Goal: Task Accomplishment & Management: Manage account settings

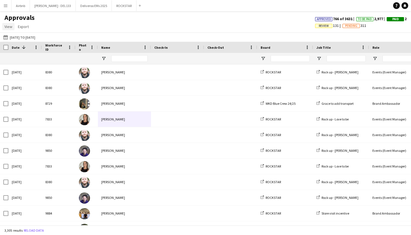
click at [9, 29] on link "View" at bounding box center [8, 26] width 12 height 7
click at [7, 11] on button "Menu" at bounding box center [5, 5] width 11 height 11
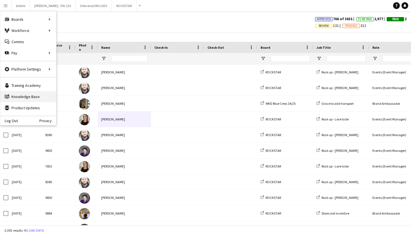
click at [25, 99] on link "Knowledge Base Knowledge Base" at bounding box center [28, 96] width 56 height 11
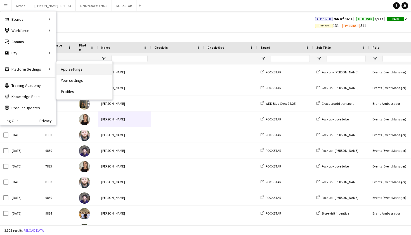
click at [64, 70] on link "App settings" at bounding box center [84, 68] width 56 height 11
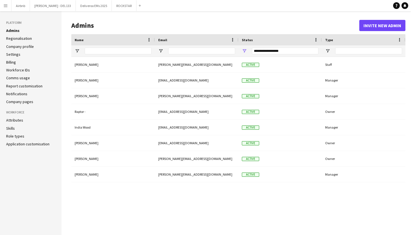
click at [14, 54] on link "Settings" at bounding box center [13, 54] width 14 height 5
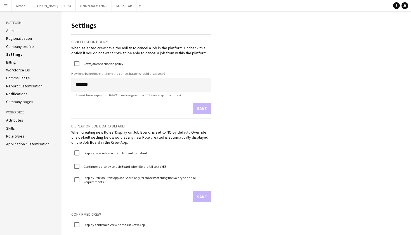
click at [14, 30] on link "Admins" at bounding box center [12, 30] width 12 height 5
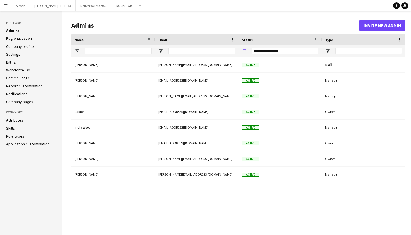
click at [8, 7] on button "Menu" at bounding box center [5, 5] width 11 height 11
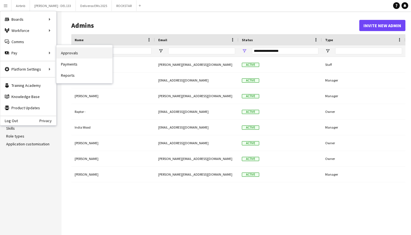
click at [69, 54] on link "Approvals" at bounding box center [84, 52] width 56 height 11
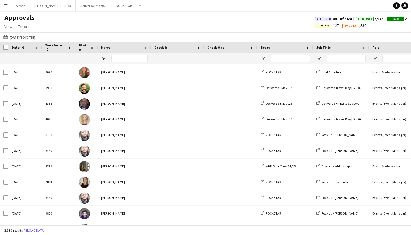
click at [8, 7] on app-icon "Menu" at bounding box center [5, 5] width 4 height 4
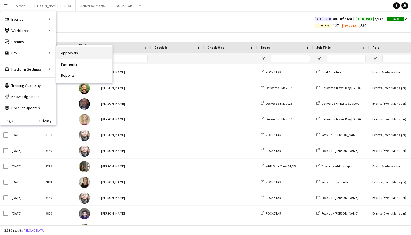
click at [73, 55] on link "Approvals" at bounding box center [84, 52] width 56 height 11
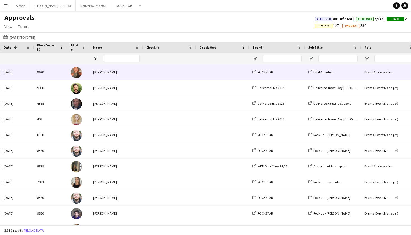
scroll to position [0, 8]
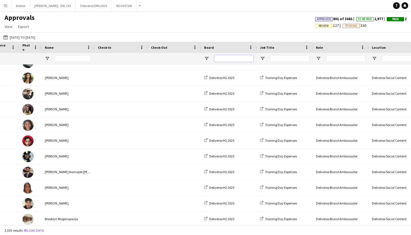
click at [235, 58] on input "Board Filter Input" at bounding box center [233, 58] width 39 height 7
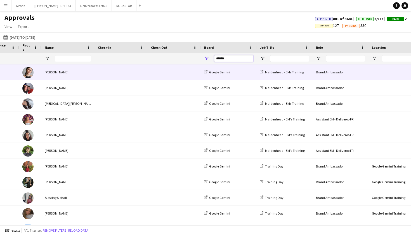
type input "******"
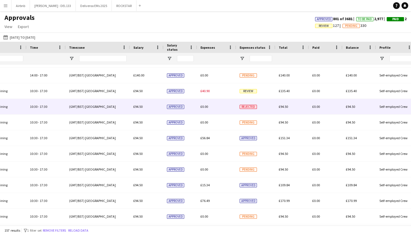
click at [222, 104] on div "£0.00" at bounding box center [216, 106] width 39 height 15
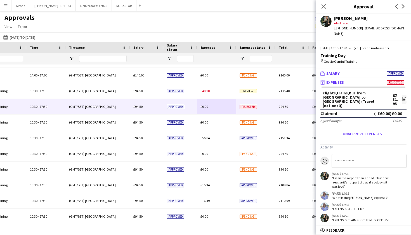
click at [370, 71] on span "Approved" at bounding box center [395, 73] width 17 height 4
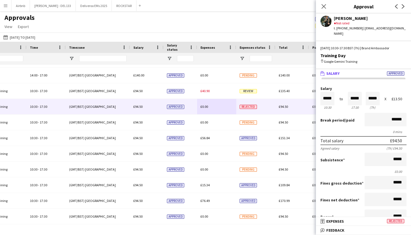
click at [370, 71] on mat-expansion-panel-header "wallet Salary Approved" at bounding box center [363, 73] width 95 height 8
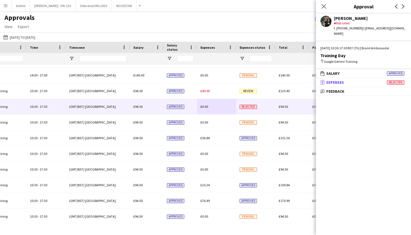
click at [370, 80] on span "Rejected" at bounding box center [395, 82] width 17 height 4
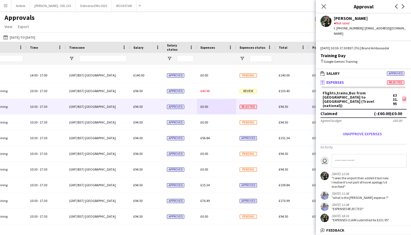
click at [370, 96] on icon "file-image" at bounding box center [404, 98] width 4 height 4
click at [363, 129] on button "Unapprove expenses" at bounding box center [362, 133] width 84 height 9
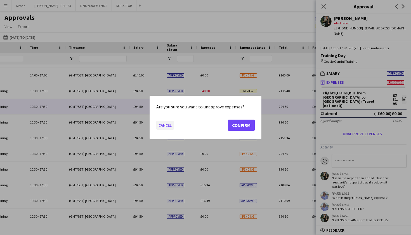
click at [166, 124] on button "Cancel" at bounding box center [165, 124] width 18 height 9
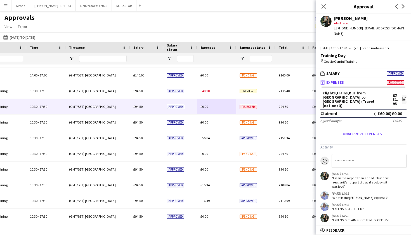
scroll to position [0, 0]
click at [370, 96] on icon "file-image" at bounding box center [404, 98] width 4 height 4
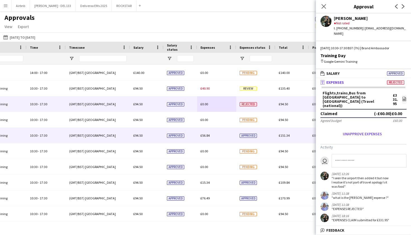
scroll to position [77, 0]
click at [202, 135] on span "£56.84" at bounding box center [204, 136] width 9 height 4
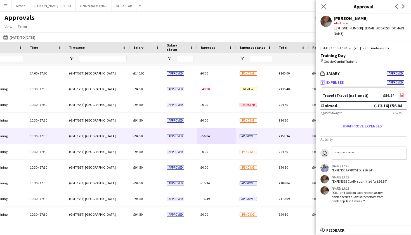
click at [370, 93] on icon "file-image" at bounding box center [402, 95] width 4 height 4
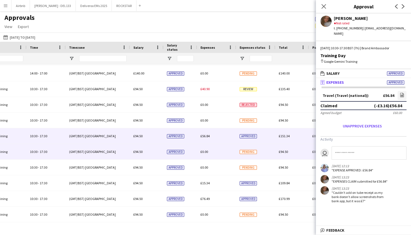
click at [251, 150] on span "Pending" at bounding box center [248, 152] width 17 height 4
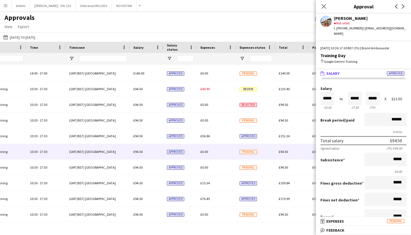
scroll to position [0, 0]
click at [323, 5] on icon "Close pop-in" at bounding box center [323, 6] width 5 height 5
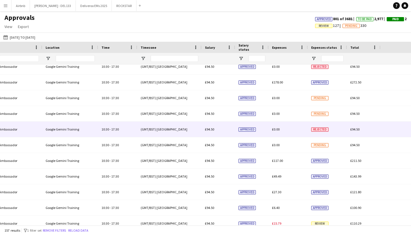
scroll to position [0, 235]
